Goal: Transaction & Acquisition: Purchase product/service

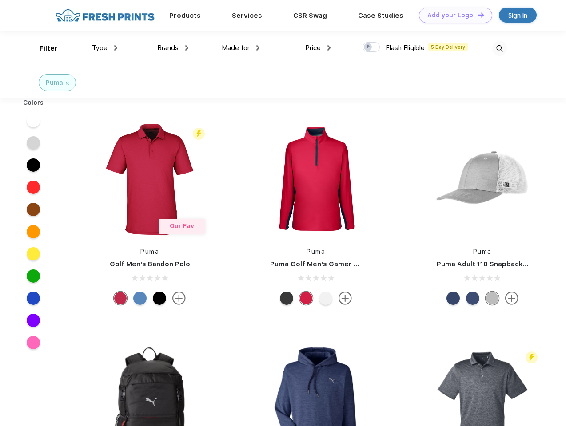
scroll to position [0, 0]
click at [452, 15] on link "Add your Logo Design Tool" at bounding box center [455, 16] width 73 height 16
click at [0, 0] on div "Design Tool" at bounding box center [0, 0] width 0 height 0
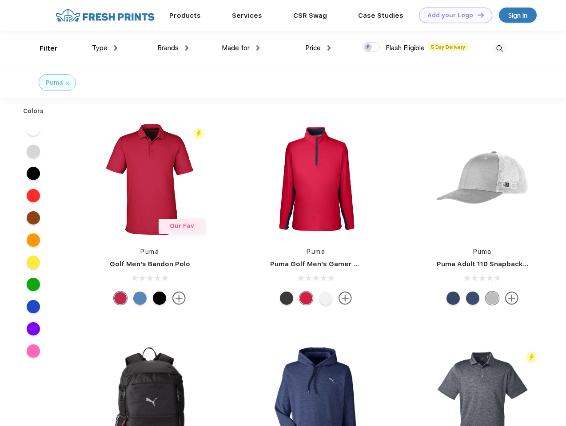
click at [476, 15] on link "Add your Logo Design Tool" at bounding box center [455, 16] width 73 height 16
click at [43, 48] on div "Filter" at bounding box center [49, 49] width 18 height 10
click at [105, 48] on span "Type" at bounding box center [100, 48] width 16 height 8
click at [173, 48] on span "Brands" at bounding box center [167, 48] width 21 height 8
click at [241, 48] on span "Made for" at bounding box center [235, 48] width 28 height 8
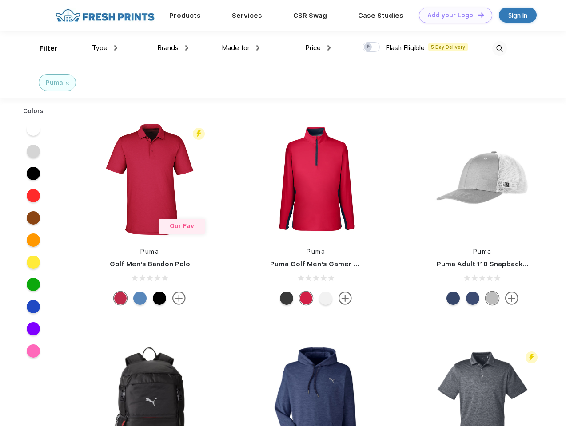
click at [318, 48] on span "Price" at bounding box center [313, 48] width 16 height 8
click at [371, 47] on div at bounding box center [370, 47] width 17 height 10
click at [368, 47] on input "checkbox" at bounding box center [365, 45] width 6 height 6
click at [499, 48] on img at bounding box center [499, 48] width 15 height 15
